Goal: Communication & Community: Answer question/provide support

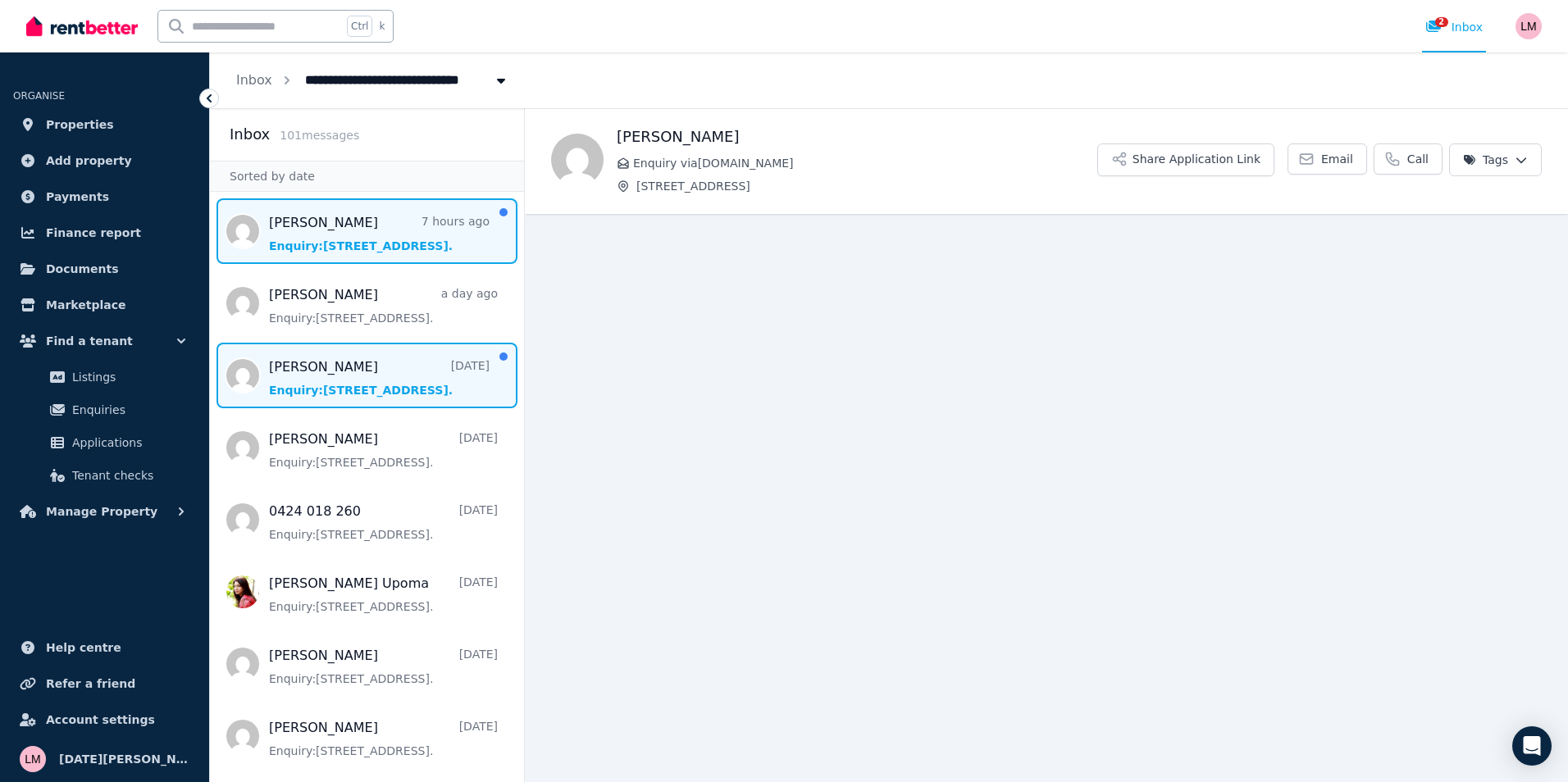
click at [394, 387] on span "Message list" at bounding box center [367, 375] width 314 height 65
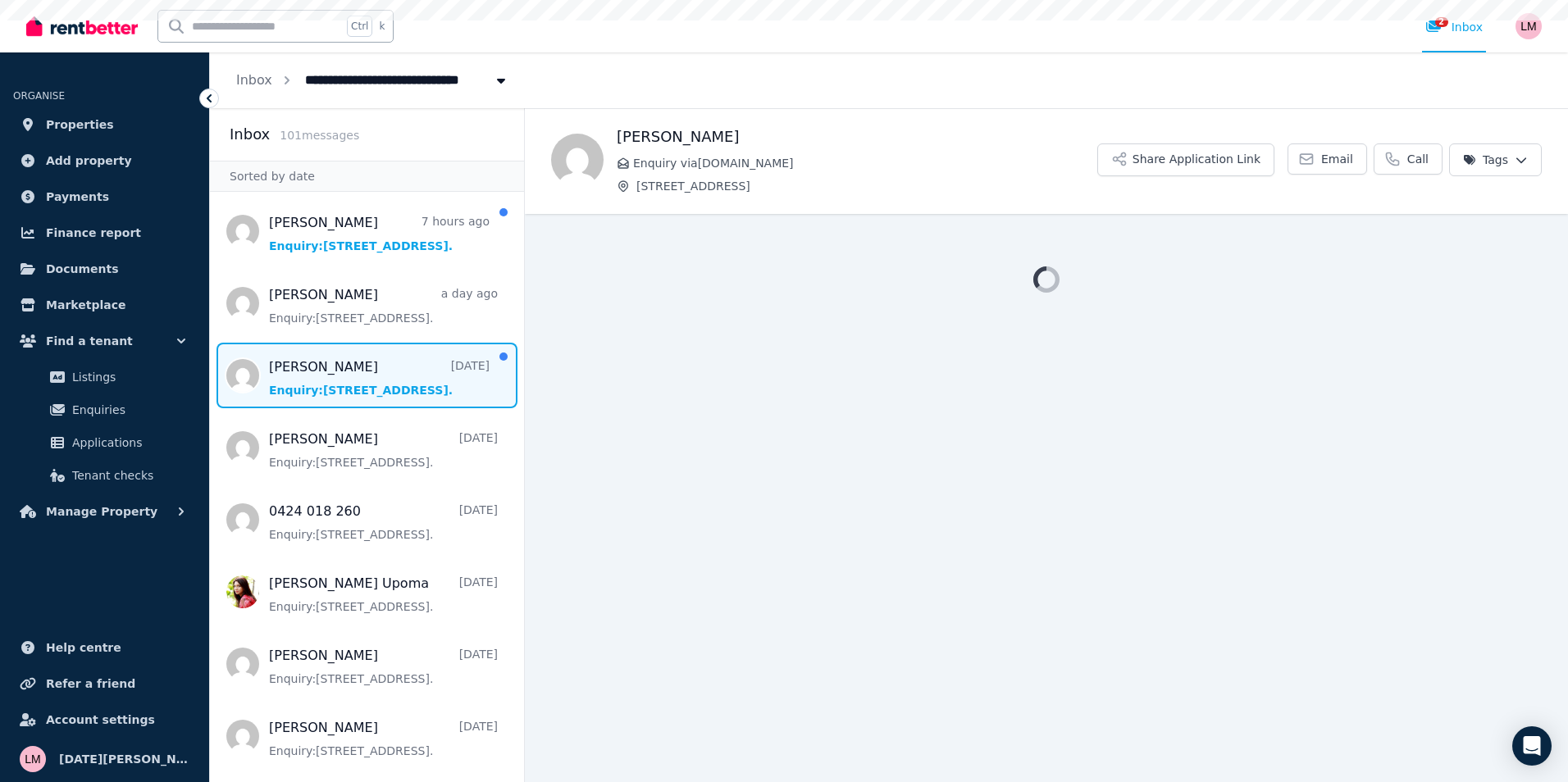
click at [394, 387] on span "Message list" at bounding box center [367, 375] width 314 height 65
drag, startPoint x: 402, startPoint y: 389, endPoint x: 391, endPoint y: 318, distance: 71.8
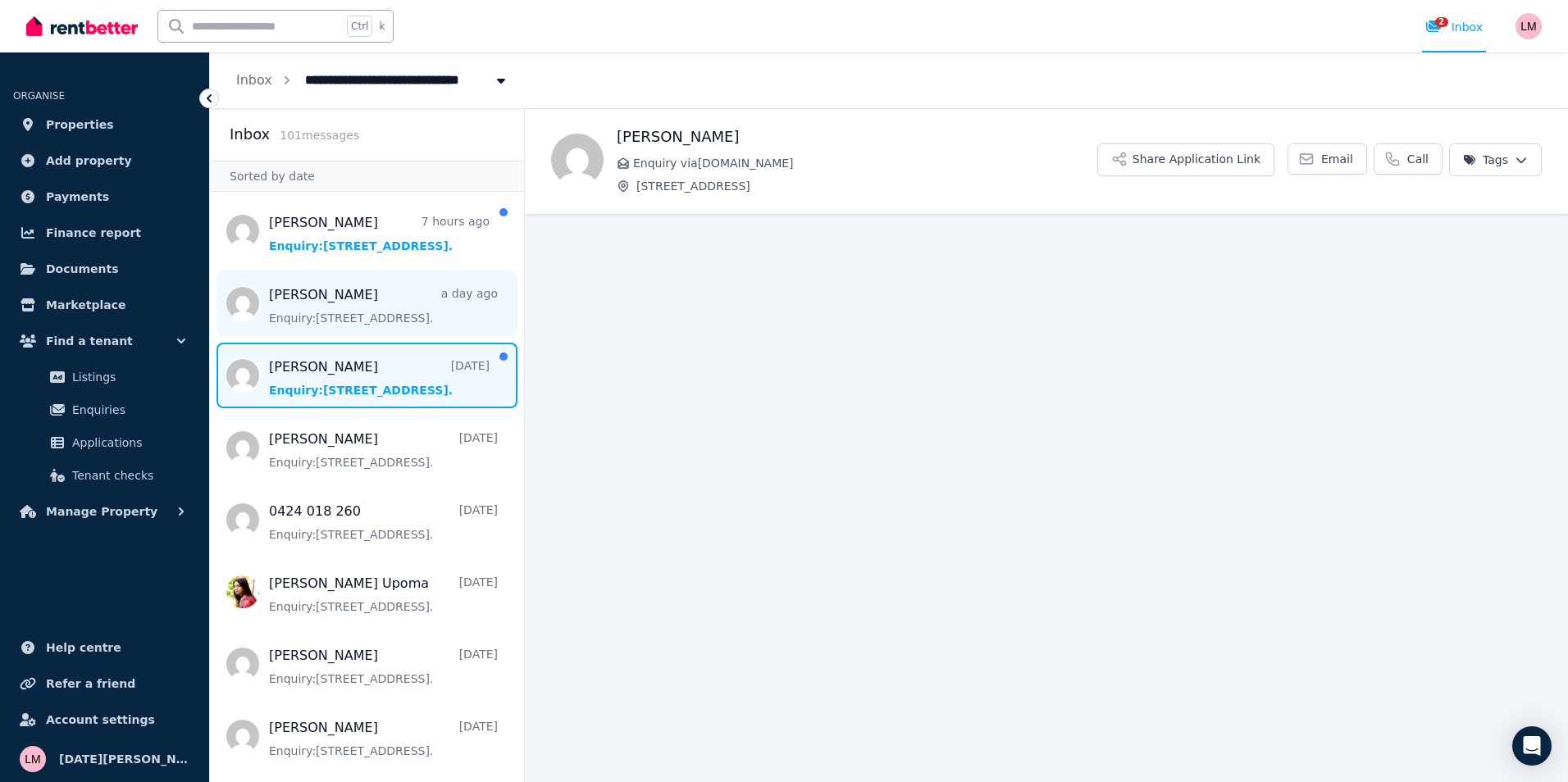
click at [402, 388] on span "Message list" at bounding box center [367, 375] width 314 height 65
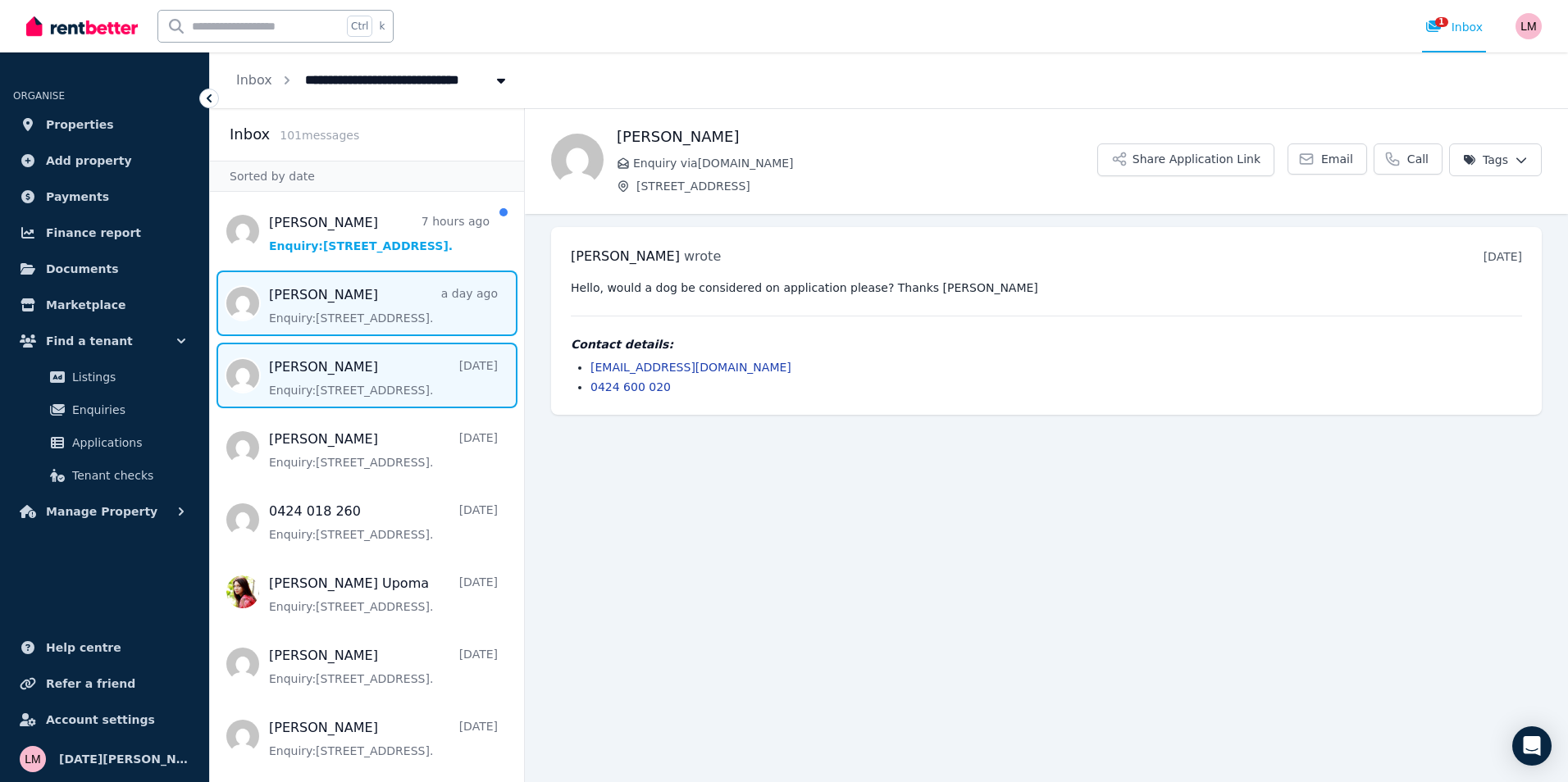
click at [381, 310] on span "Message list" at bounding box center [367, 303] width 314 height 65
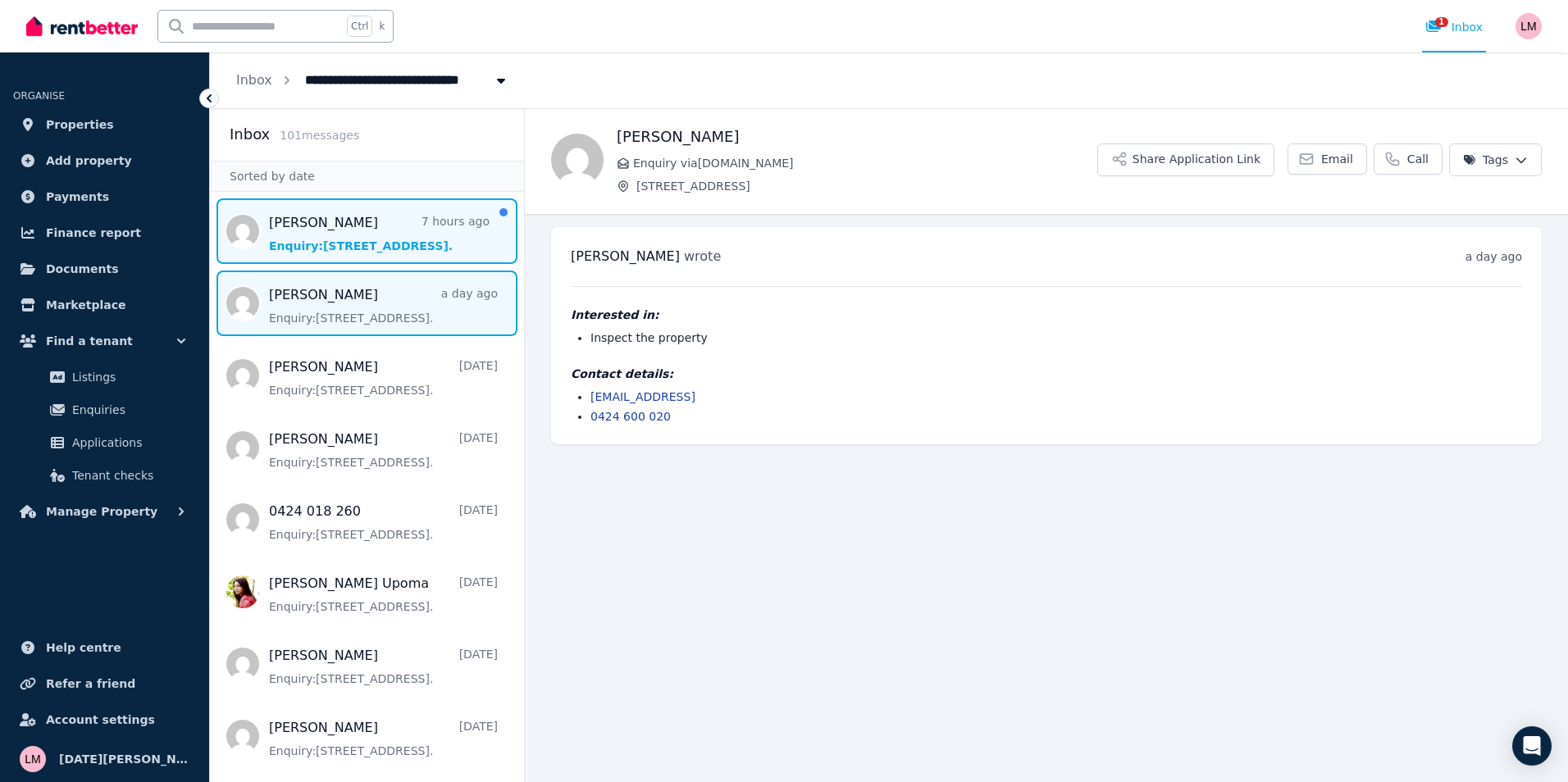
click at [391, 244] on span "Message list" at bounding box center [367, 230] width 314 height 65
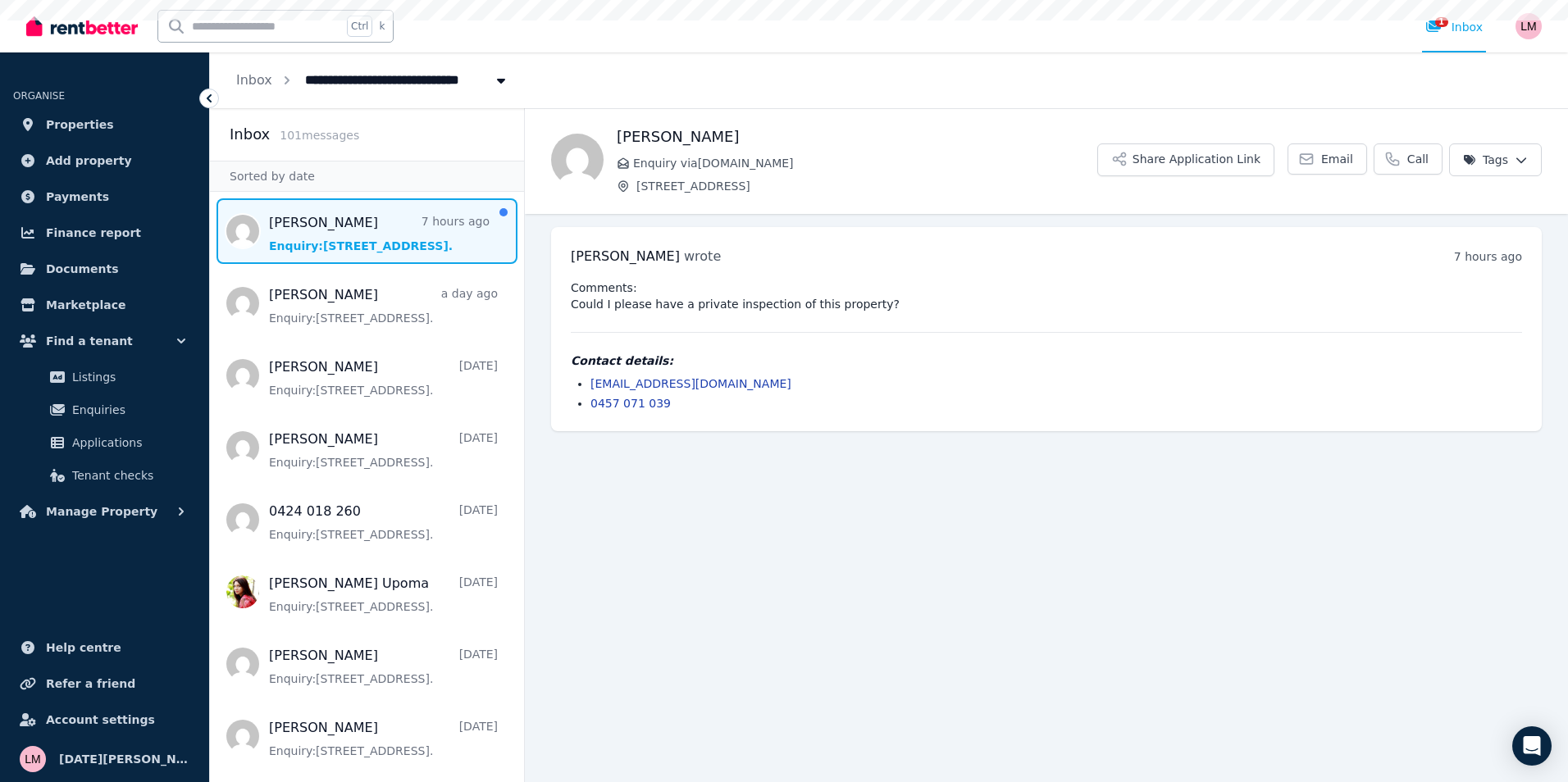
click at [391, 243] on span "Message list" at bounding box center [367, 230] width 314 height 65
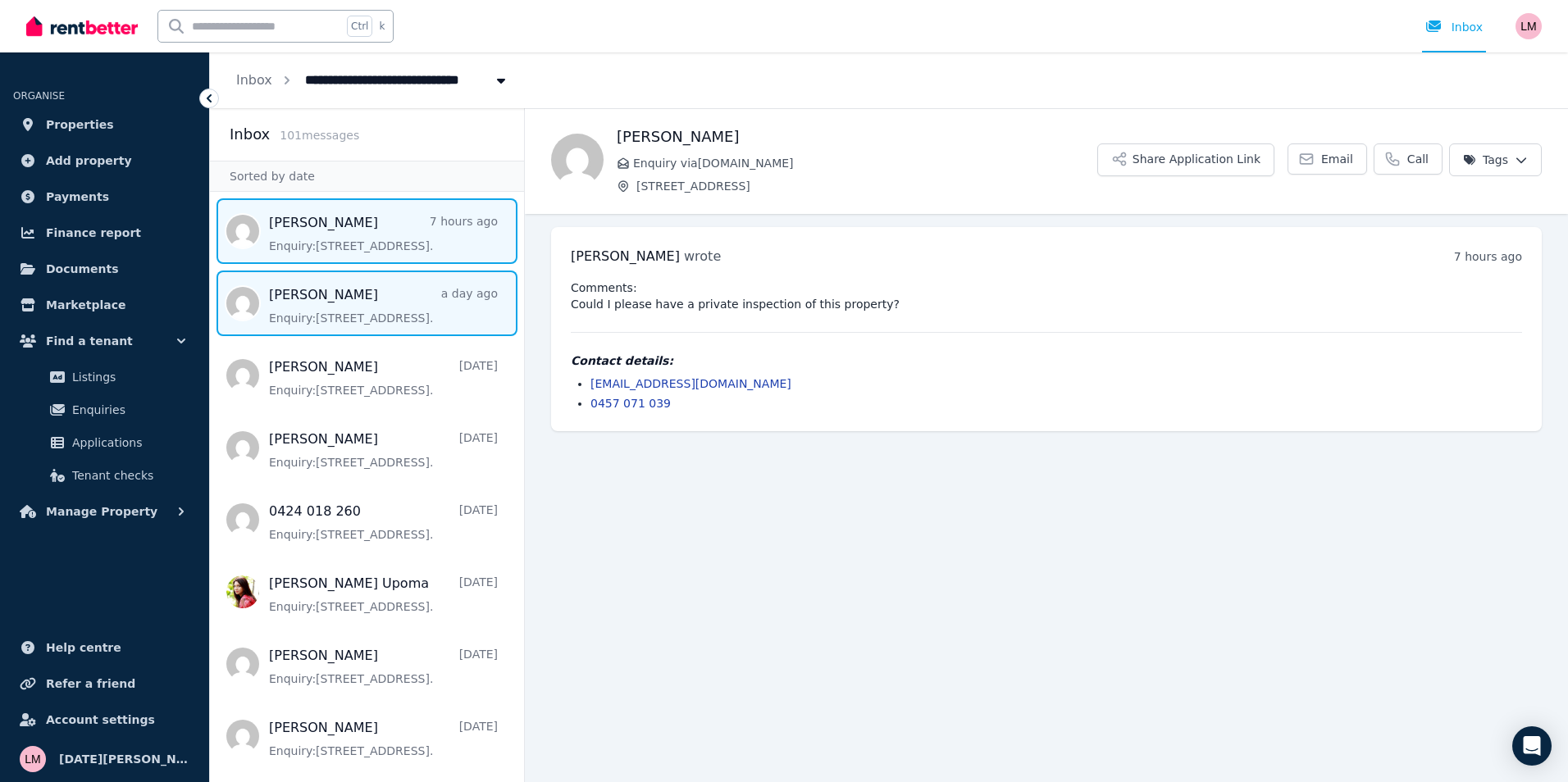
click at [364, 317] on span "Message list" at bounding box center [367, 303] width 314 height 65
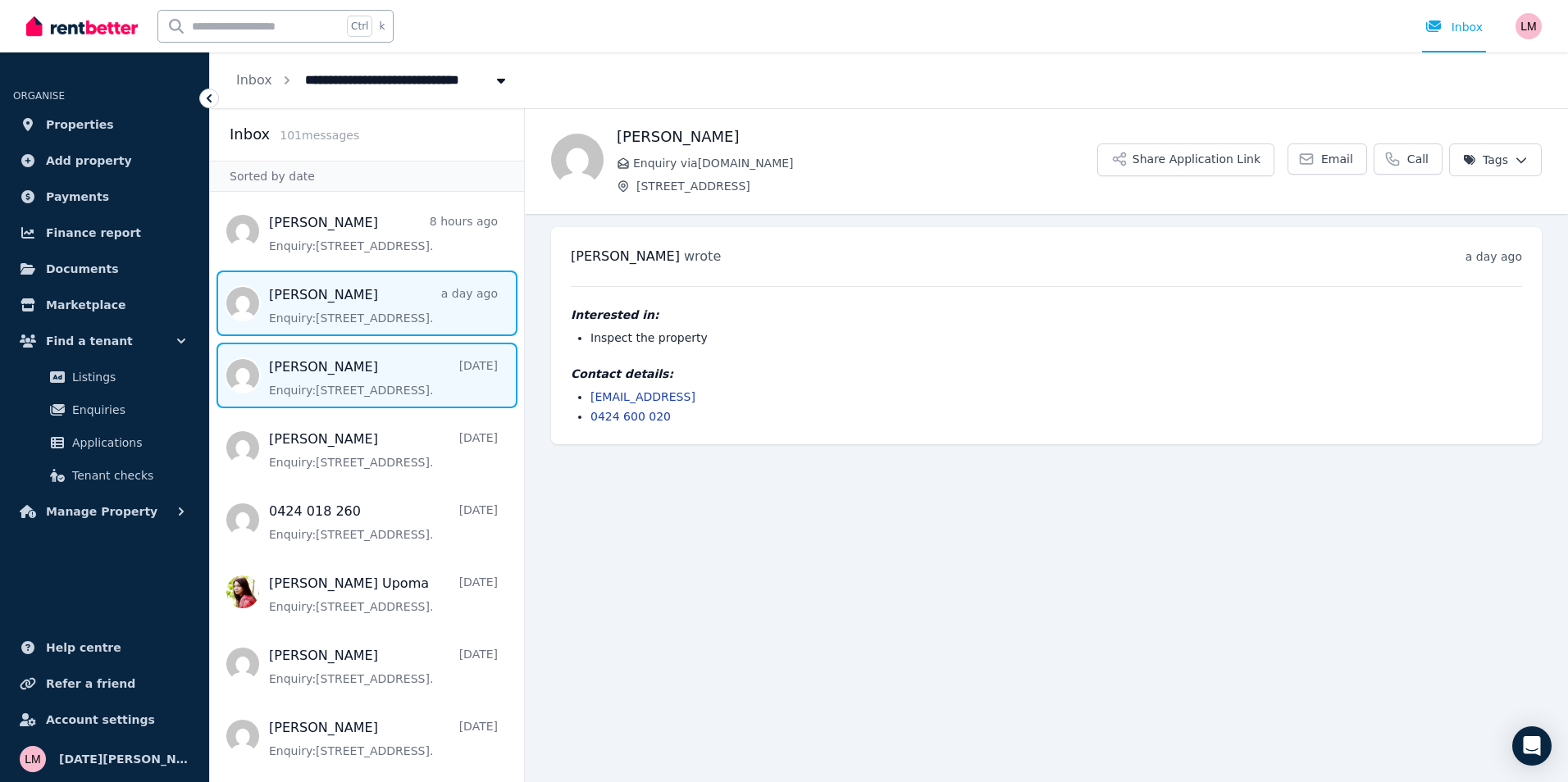
click at [345, 370] on span "Message list" at bounding box center [367, 375] width 314 height 65
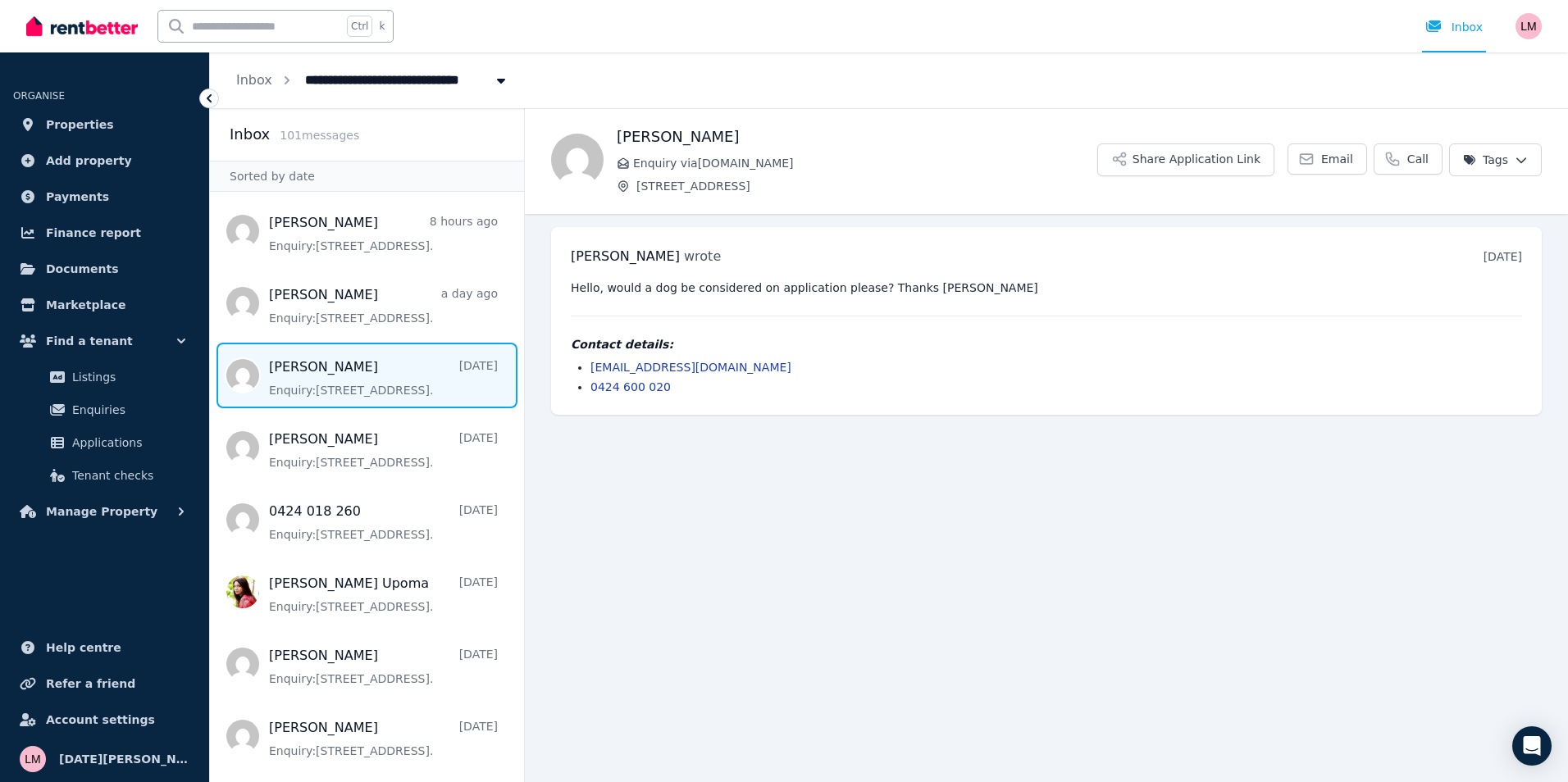
click at [345, 370] on span "Message list" at bounding box center [367, 375] width 314 height 65
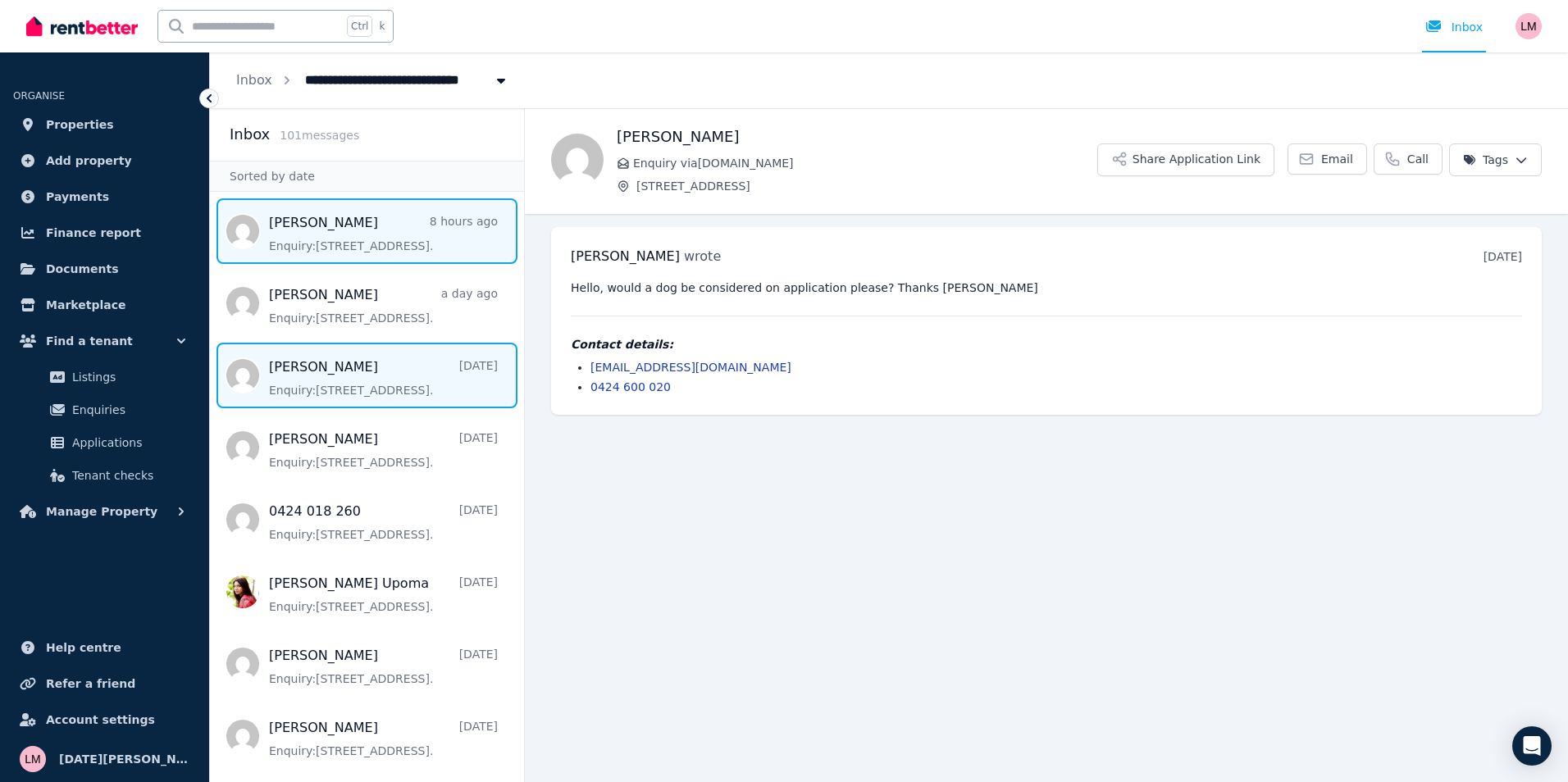
click at [353, 239] on span "Message list" at bounding box center [367, 230] width 314 height 65
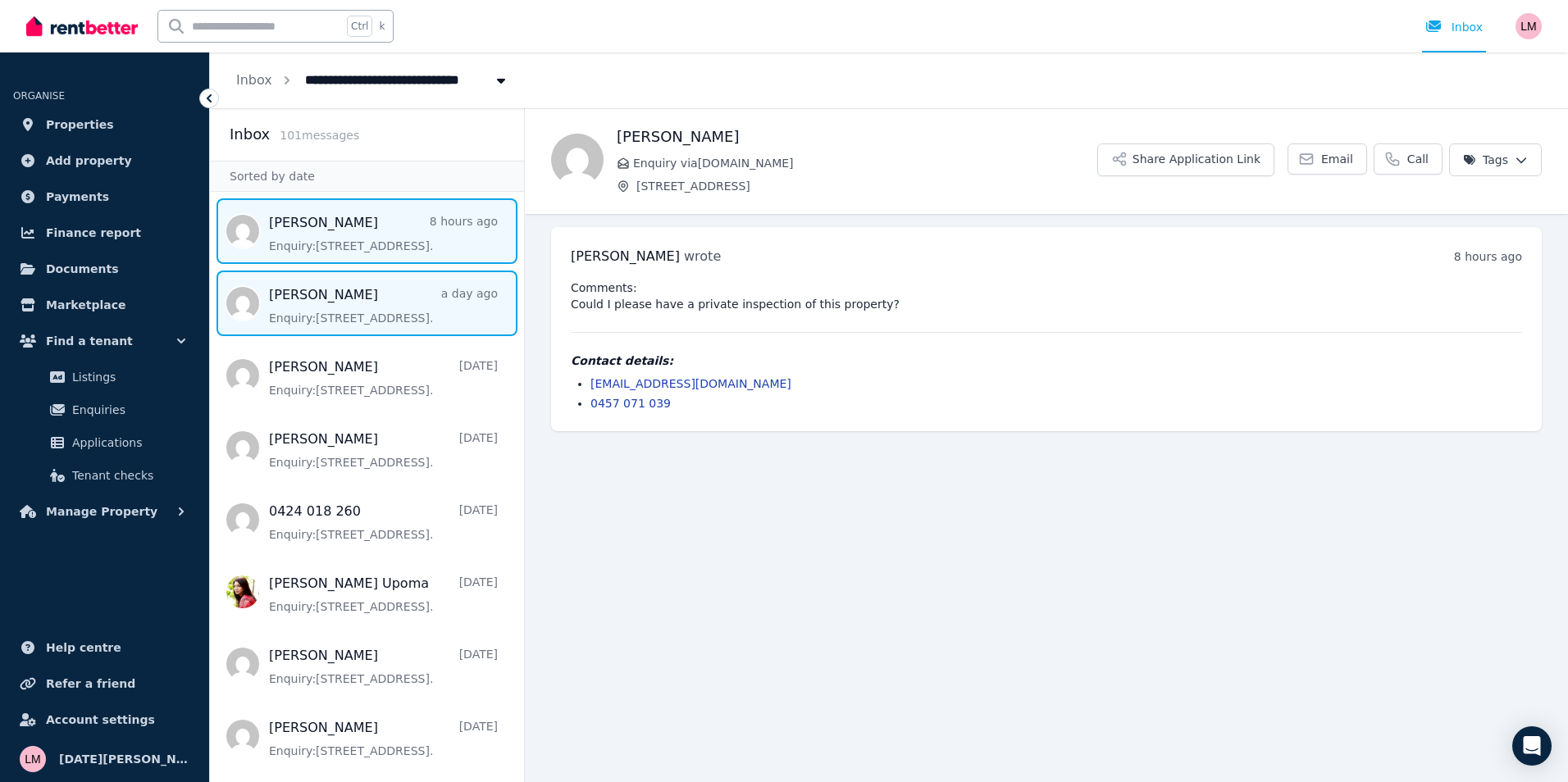
click at [346, 303] on span "Message list" at bounding box center [367, 303] width 314 height 65
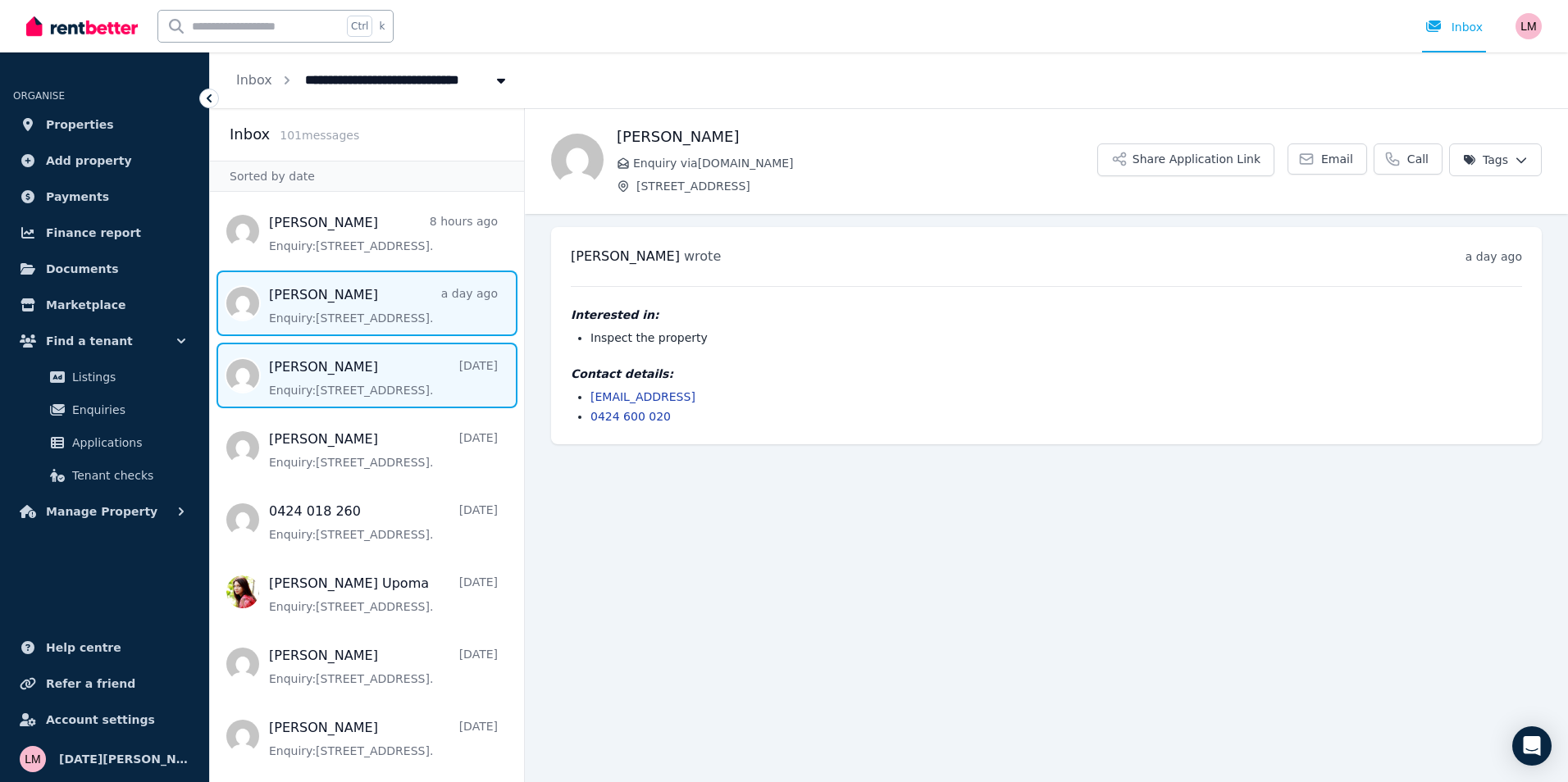
click at [349, 377] on span "Message list" at bounding box center [367, 375] width 314 height 65
